Goal: Go to known website: Access a specific website the user already knows

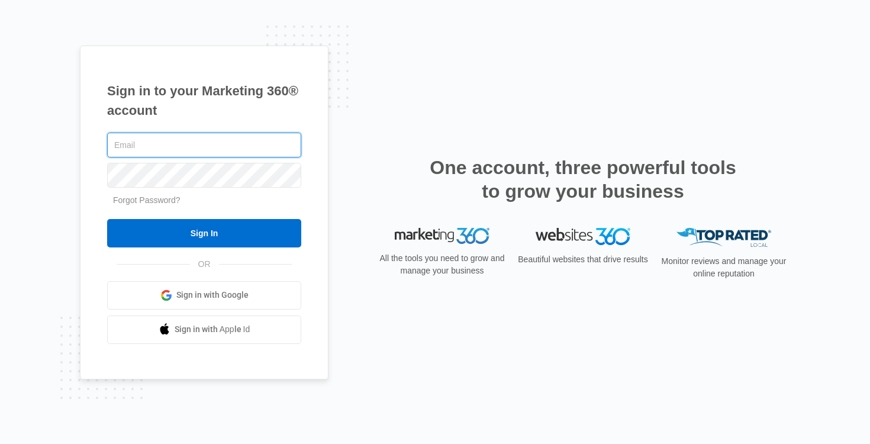
click at [205, 141] on input "text" at bounding box center [204, 145] width 194 height 25
click at [184, 147] on input "text" at bounding box center [204, 145] width 194 height 25
type input "[PERSON_NAME][EMAIL_ADDRESS][DOMAIN_NAME]"
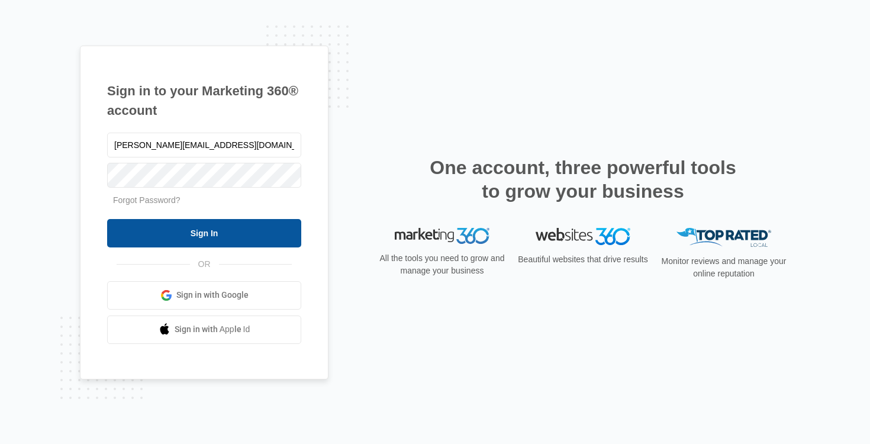
click at [181, 233] on input "Sign In" at bounding box center [204, 233] width 194 height 28
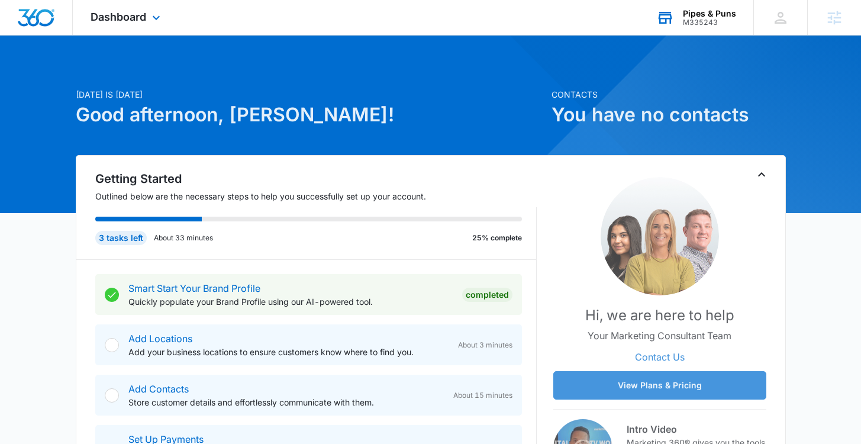
click at [703, 22] on div "M335243" at bounding box center [709, 22] width 53 height 8
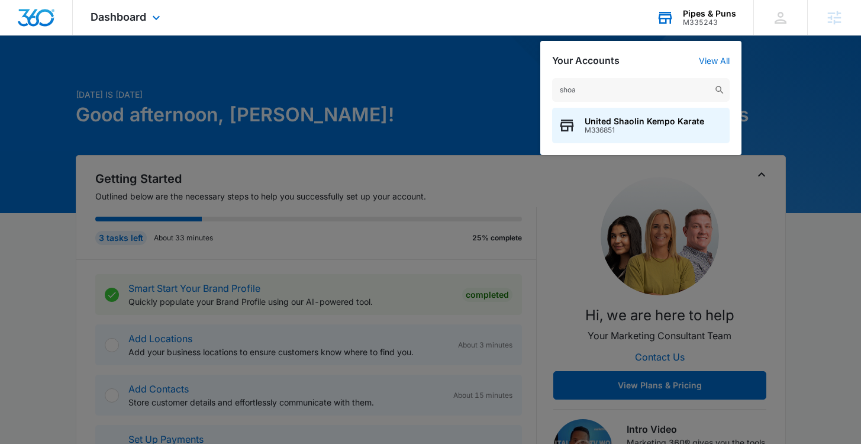
type input "shoal"
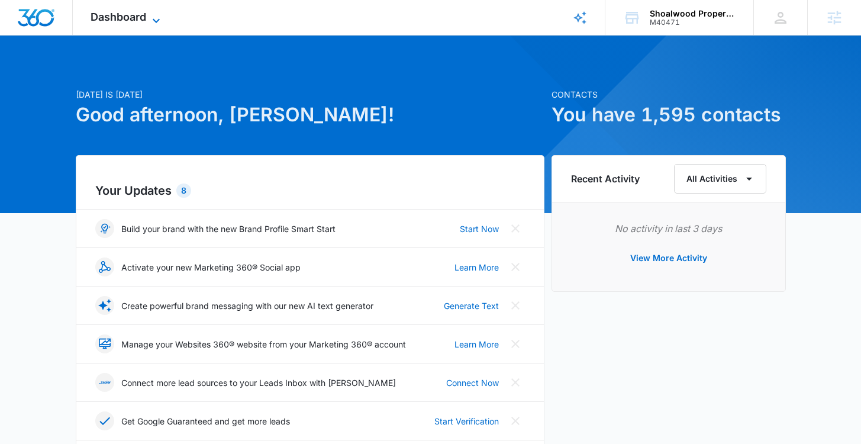
click at [159, 24] on icon at bounding box center [156, 21] width 14 height 14
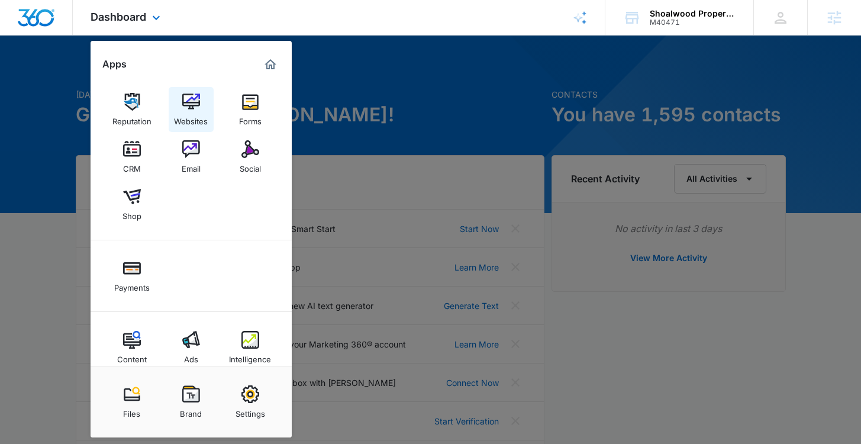
click at [184, 109] on img at bounding box center [191, 102] width 18 height 18
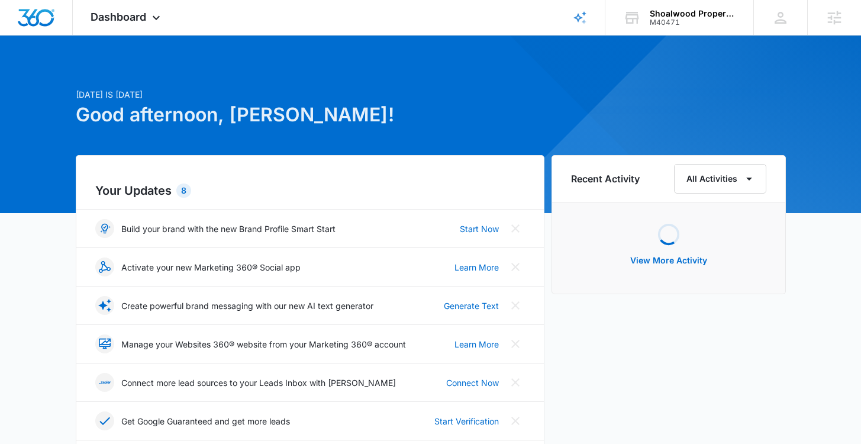
click at [653, 97] on ul at bounding box center [669, 101] width 234 height 26
